Goal: Download file/media

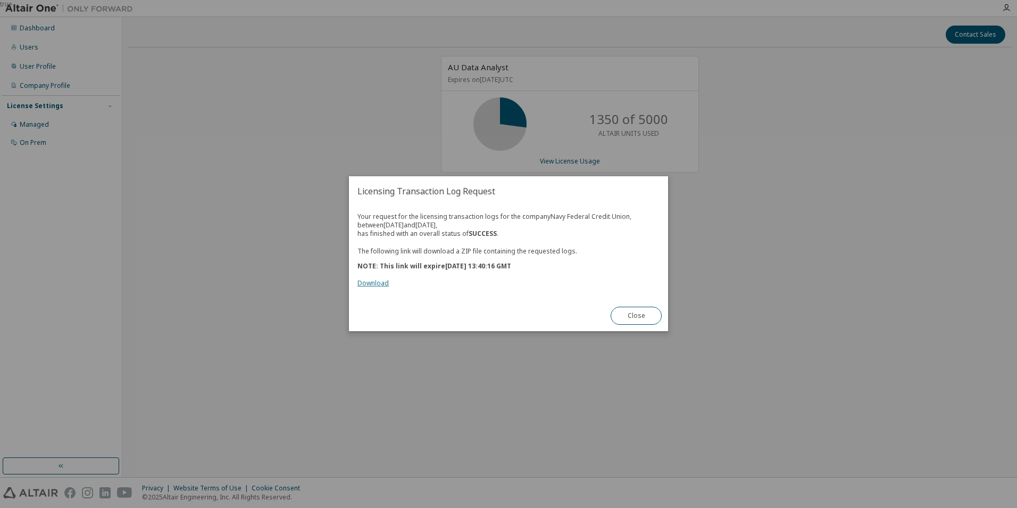
click at [378, 282] on link "Download" at bounding box center [373, 283] width 31 height 9
